Goal: Entertainment & Leisure: Browse casually

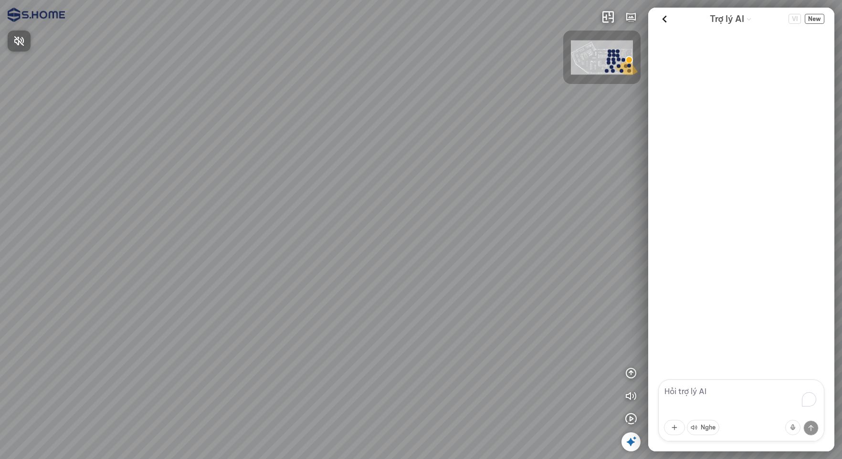
drag, startPoint x: 225, startPoint y: 192, endPoint x: 271, endPoint y: 187, distance: 46.6
click at [292, 192] on div at bounding box center [421, 229] width 842 height 459
drag, startPoint x: 226, startPoint y: 174, endPoint x: 477, endPoint y: 178, distance: 250.6
click at [477, 178] on div at bounding box center [421, 229] width 842 height 459
drag, startPoint x: 456, startPoint y: 179, endPoint x: 381, endPoint y: 180, distance: 74.5
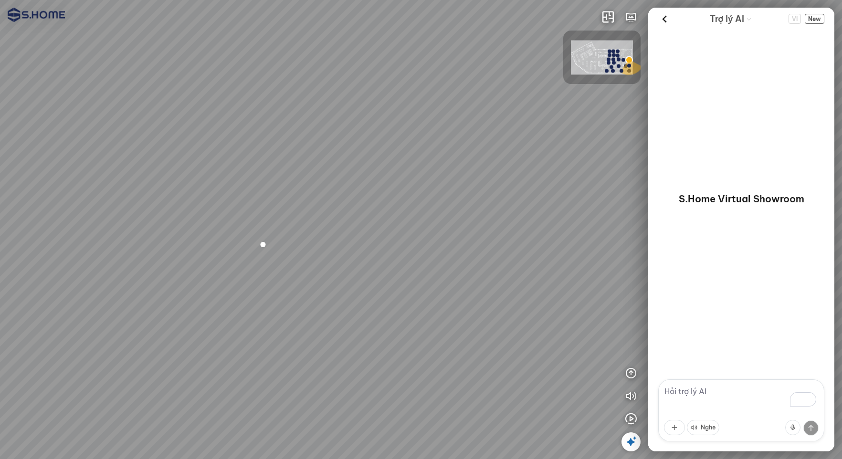
click at [381, 180] on div at bounding box center [421, 229] width 842 height 459
drag, startPoint x: 414, startPoint y: 180, endPoint x: 355, endPoint y: 178, distance: 58.7
click at [355, 178] on div at bounding box center [421, 229] width 842 height 459
drag, startPoint x: 251, startPoint y: 289, endPoint x: 383, endPoint y: 312, distance: 133.7
click at [383, 312] on div at bounding box center [421, 229] width 842 height 459
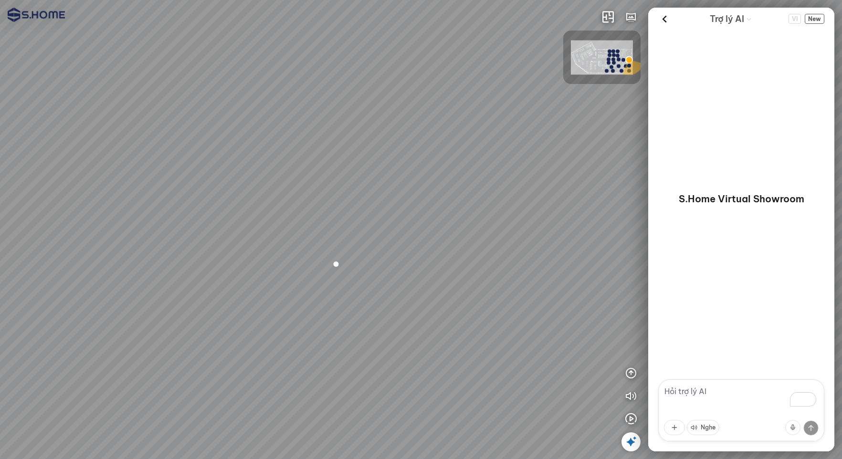
drag, startPoint x: 375, startPoint y: 296, endPoint x: 288, endPoint y: 298, distance: 86.9
click at [288, 298] on div at bounding box center [421, 229] width 842 height 459
drag, startPoint x: 312, startPoint y: 302, endPoint x: 253, endPoint y: 302, distance: 58.2
click at [253, 302] on div at bounding box center [421, 229] width 842 height 459
